Goal: Information Seeking & Learning: Learn about a topic

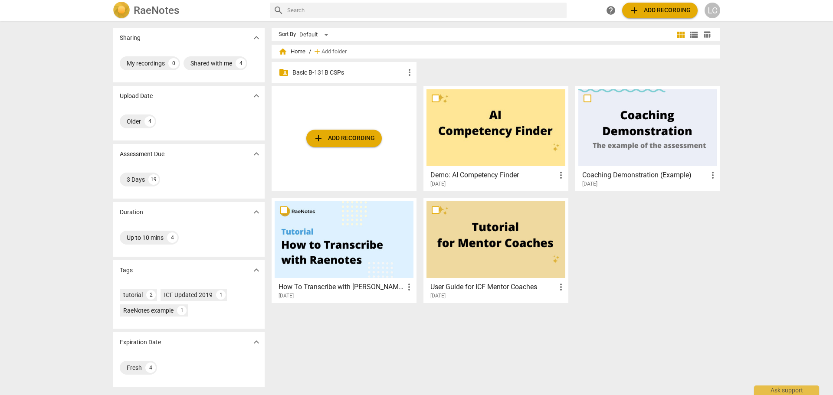
click at [323, 75] on p "Basic B-131B CSPs" at bounding box center [348, 72] width 112 height 9
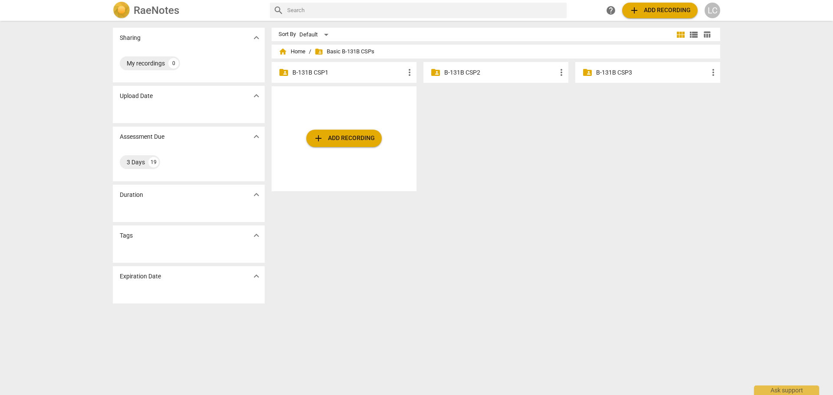
click at [323, 75] on p "B-131B CSP1" at bounding box center [348, 72] width 112 height 9
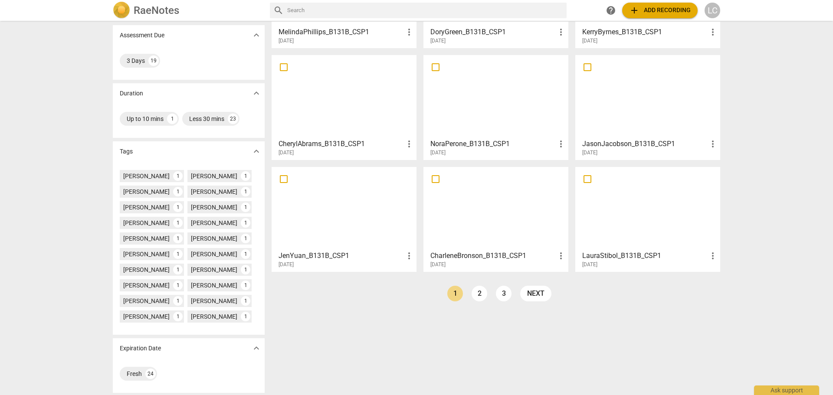
scroll to position [120, 0]
click at [501, 290] on link "3" at bounding box center [504, 293] width 16 height 16
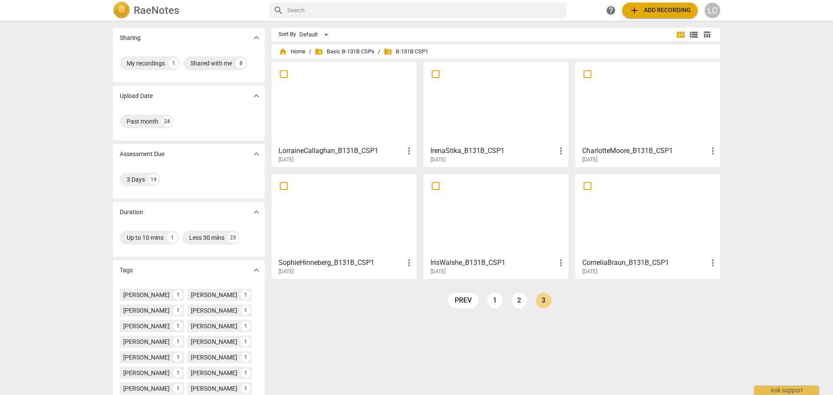
click at [350, 105] on div at bounding box center [344, 103] width 139 height 77
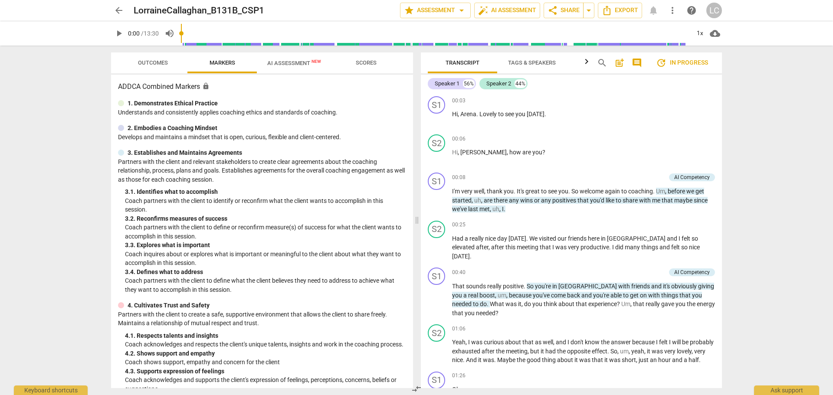
click at [282, 62] on span "AI Assessment New" at bounding box center [294, 63] width 54 height 7
